Goal: Information Seeking & Learning: Learn about a topic

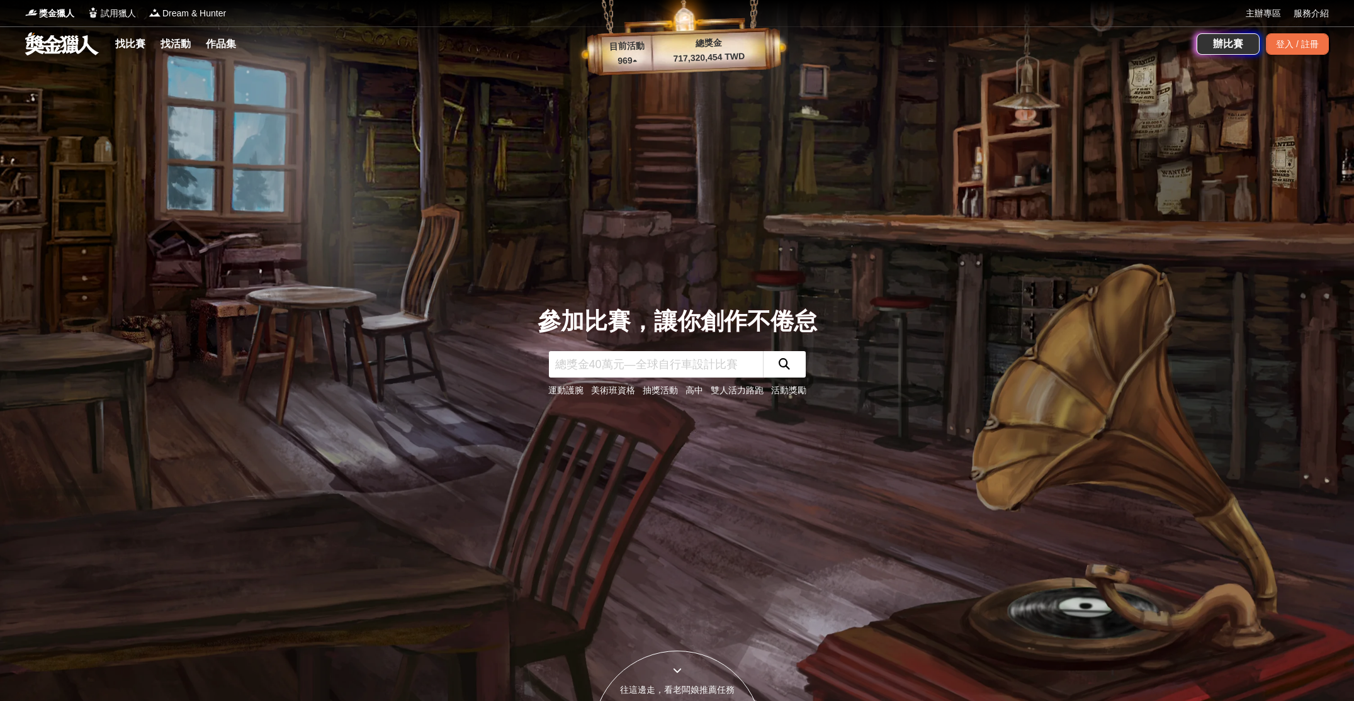
click at [789, 361] on icon "submit" at bounding box center [783, 363] width 11 height 11
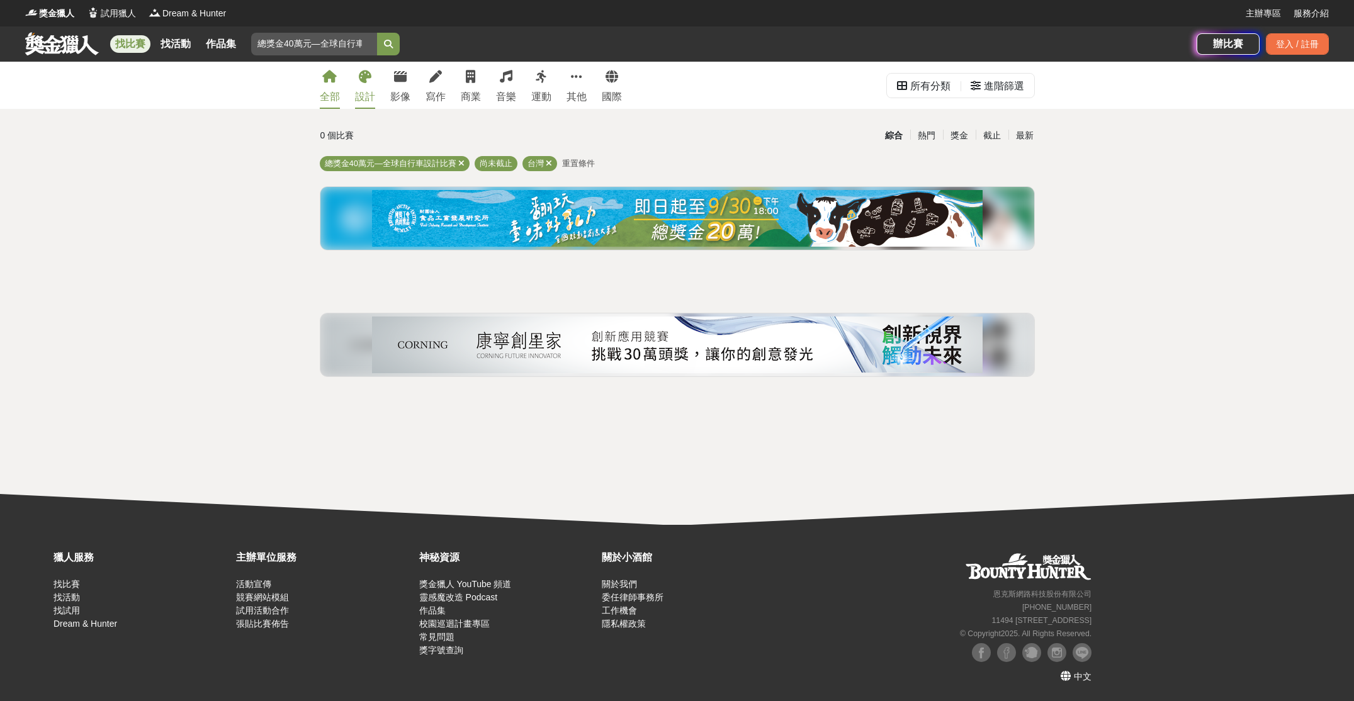
click at [368, 83] on link "設計" at bounding box center [365, 85] width 20 height 47
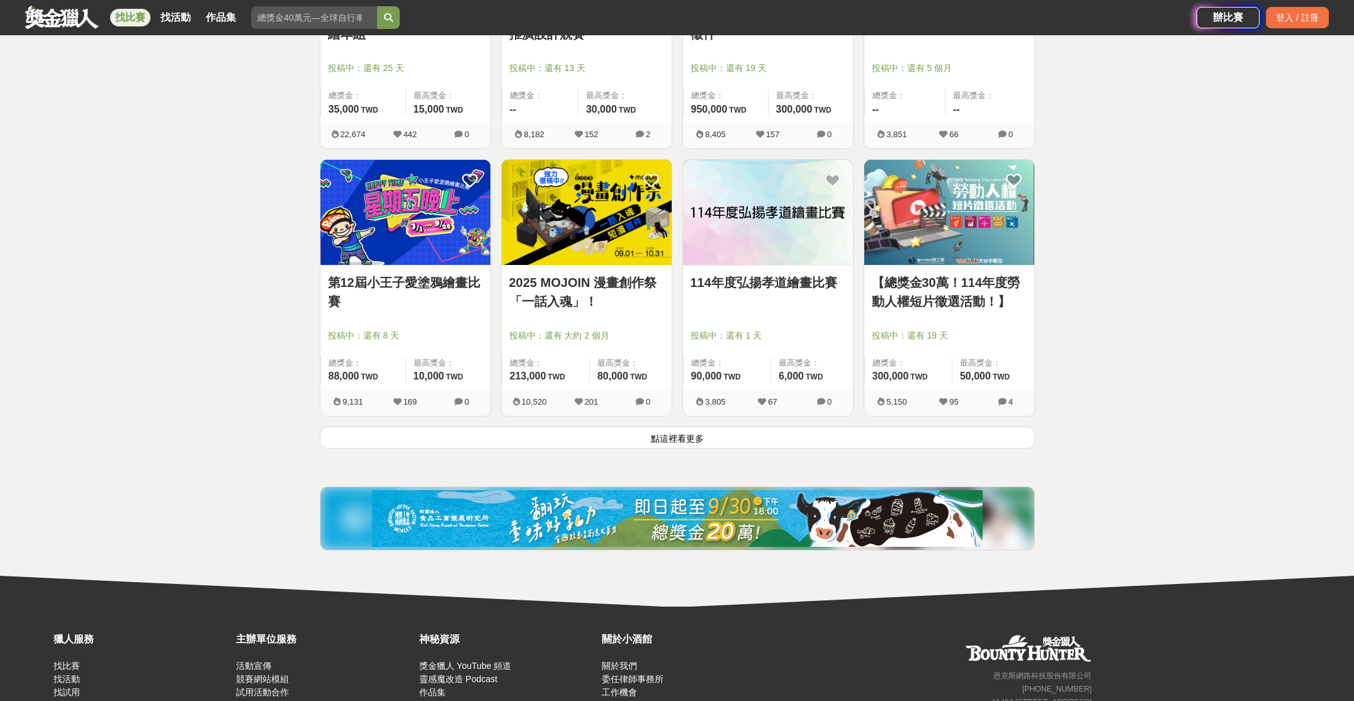
scroll to position [1453, 0]
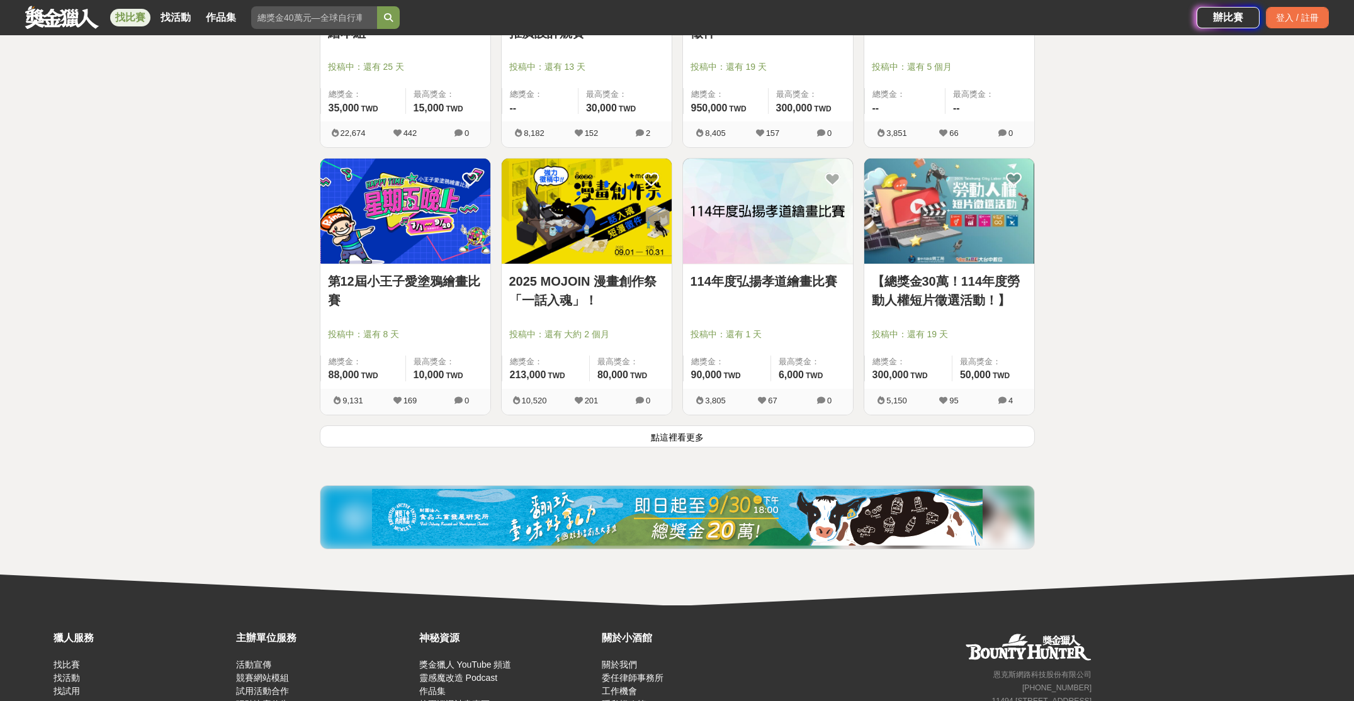
click at [648, 438] on button "點這裡看更多" at bounding box center [677, 436] width 715 height 22
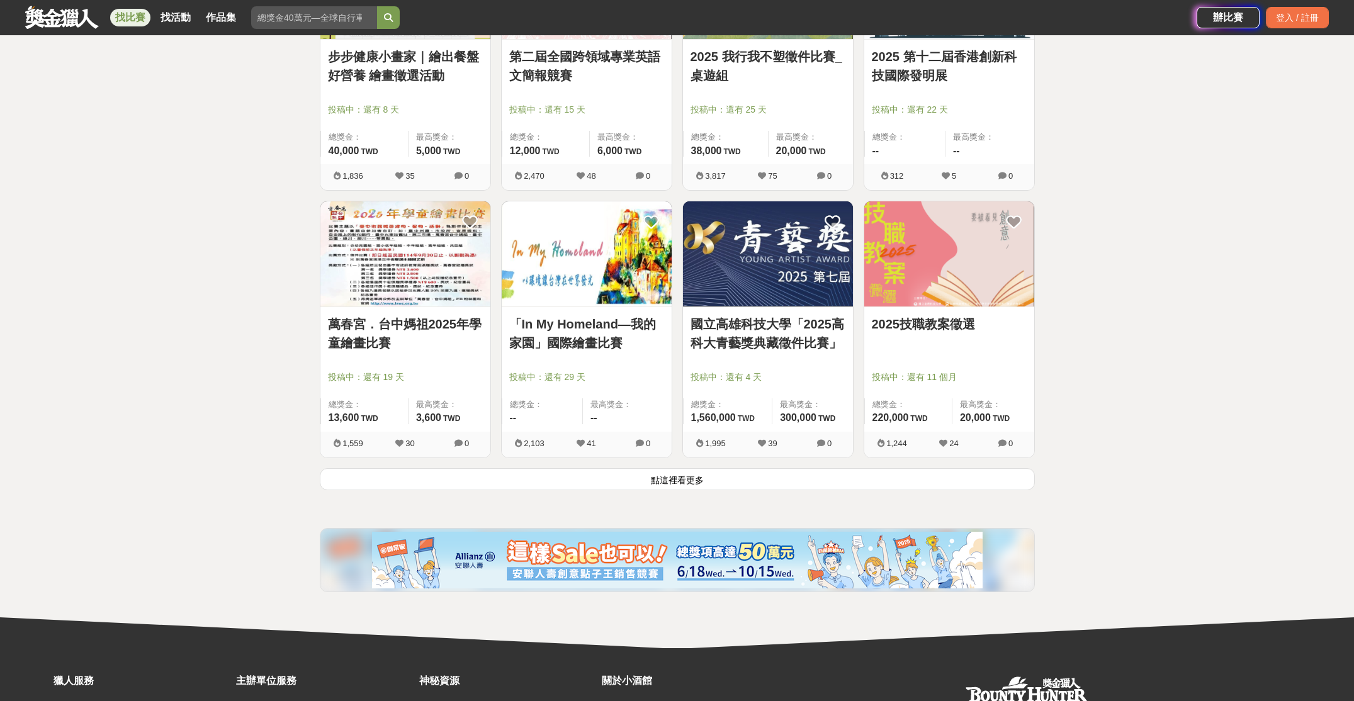
scroll to position [3014, 0]
click at [627, 478] on button "點這裡看更多" at bounding box center [677, 479] width 715 height 22
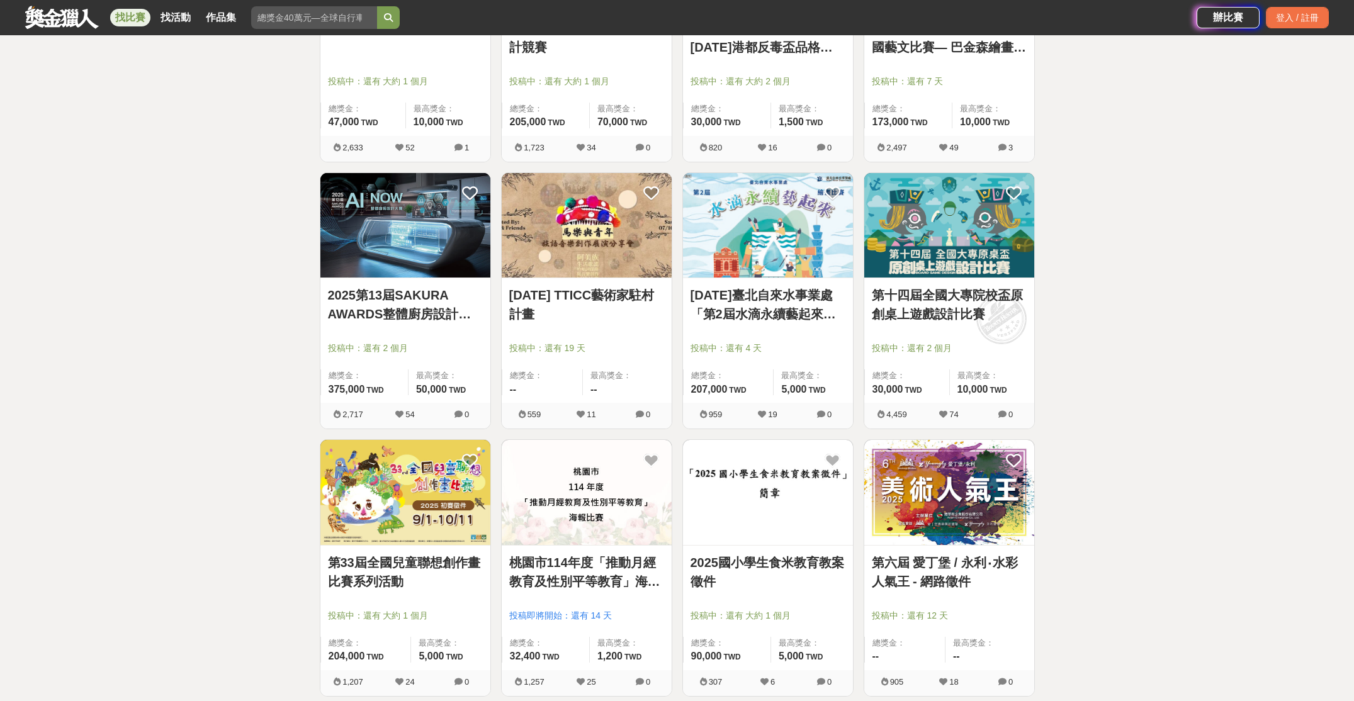
scroll to position [4114, 0]
